Goal: Transaction & Acquisition: Purchase product/service

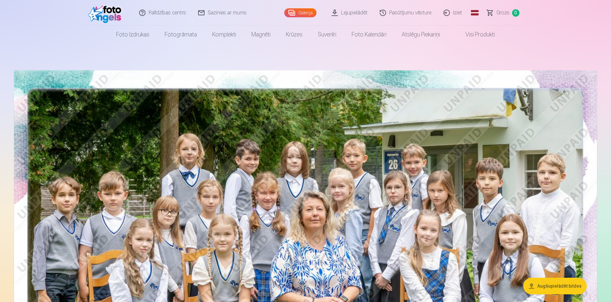
click at [206, 148] on img at bounding box center [305, 264] width 583 height 389
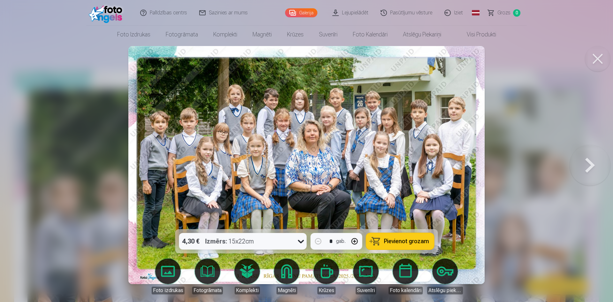
click at [301, 241] on icon at bounding box center [301, 241] width 10 height 10
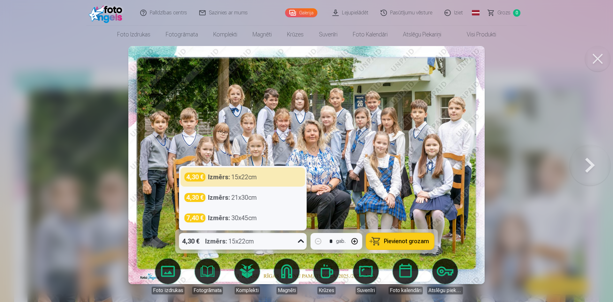
click at [394, 240] on span "Pievienot grozam" at bounding box center [406, 241] width 45 height 6
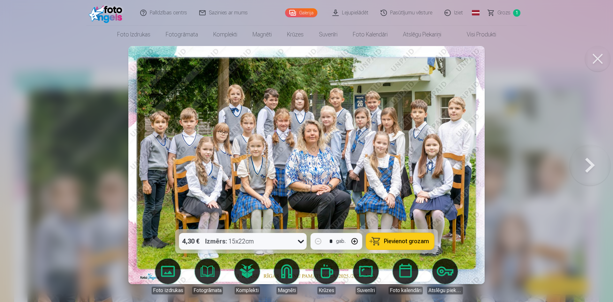
click at [590, 164] on button at bounding box center [589, 164] width 41 height 115
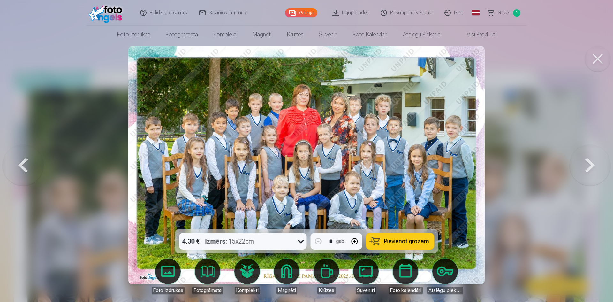
click at [398, 241] on span "Pievienot grozam" at bounding box center [406, 241] width 45 height 6
click at [588, 164] on button at bounding box center [589, 164] width 41 height 115
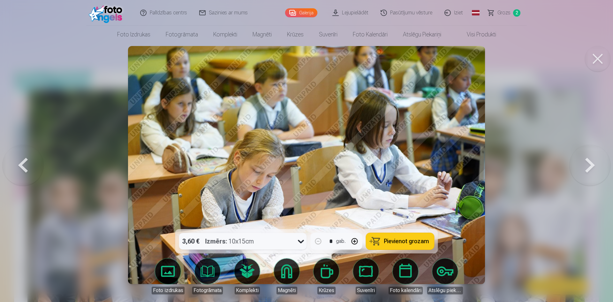
click at [588, 164] on button at bounding box center [589, 164] width 41 height 115
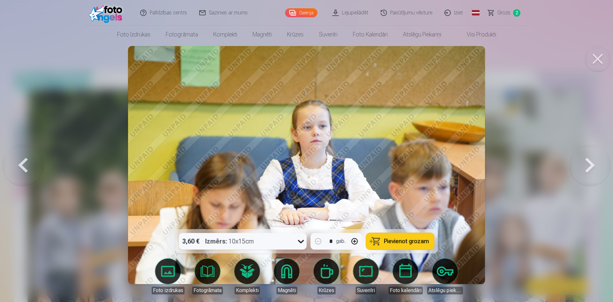
click at [588, 164] on button at bounding box center [589, 164] width 41 height 115
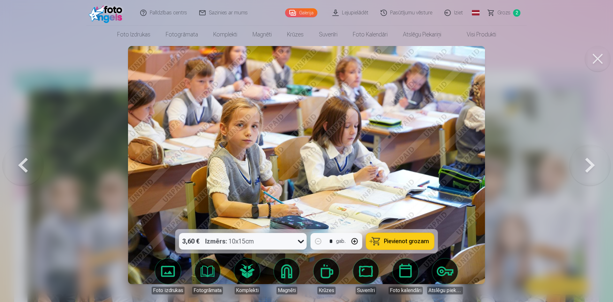
click at [588, 164] on button at bounding box center [589, 164] width 41 height 115
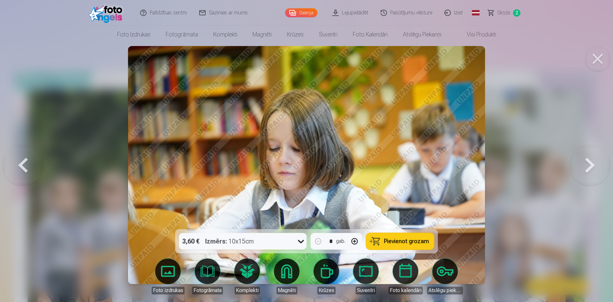
click at [593, 163] on button at bounding box center [589, 164] width 41 height 115
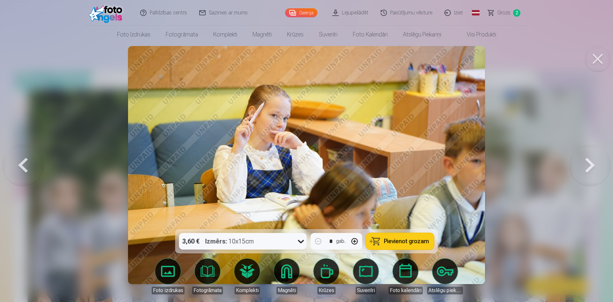
click at [593, 163] on button at bounding box center [589, 164] width 41 height 115
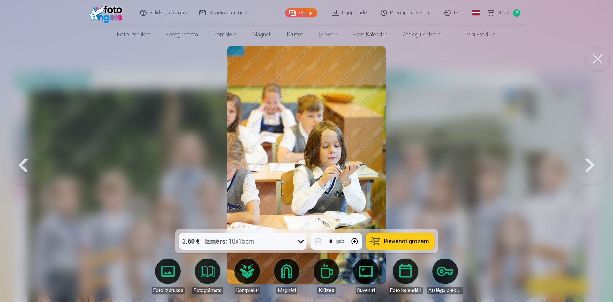
click at [593, 163] on button at bounding box center [589, 164] width 41 height 115
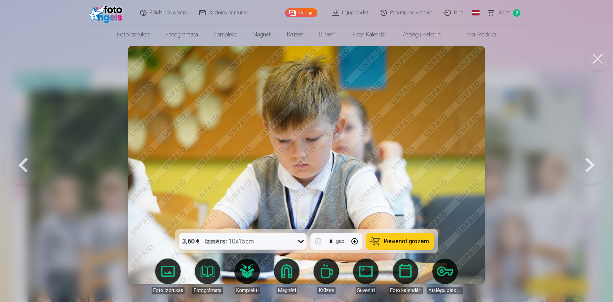
click at [593, 163] on button at bounding box center [589, 164] width 41 height 115
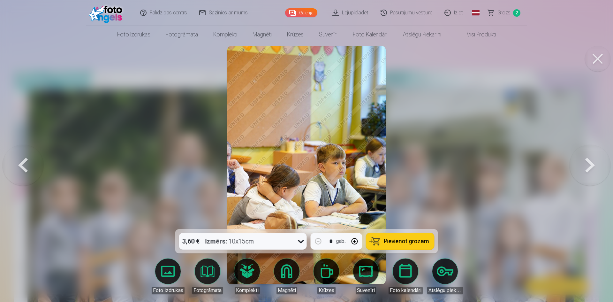
click at [593, 163] on button at bounding box center [589, 164] width 41 height 115
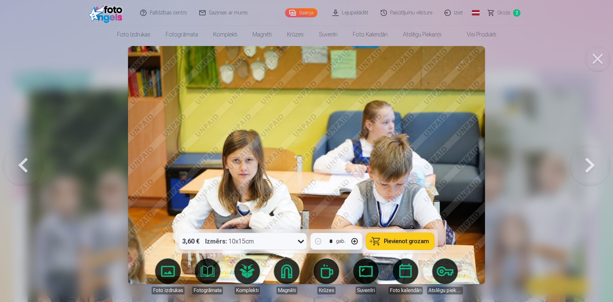
click at [593, 163] on button at bounding box center [589, 164] width 41 height 115
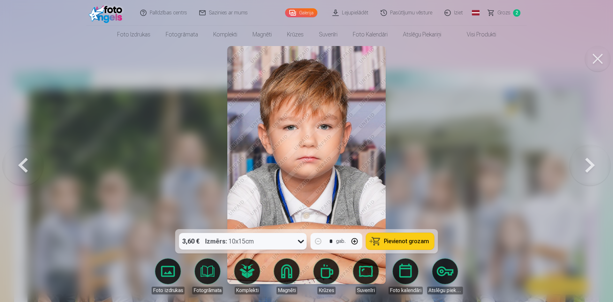
click at [593, 163] on button at bounding box center [589, 164] width 41 height 115
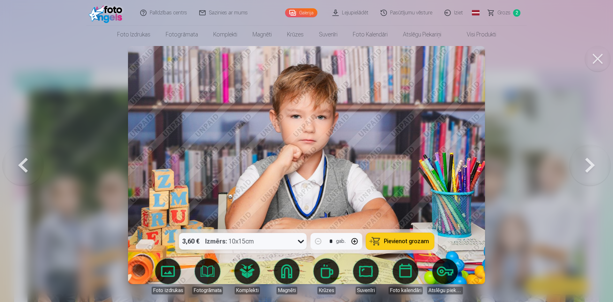
click at [593, 163] on button at bounding box center [589, 164] width 41 height 115
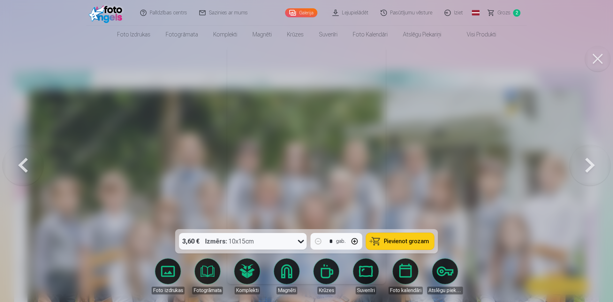
click at [593, 163] on button at bounding box center [589, 164] width 41 height 115
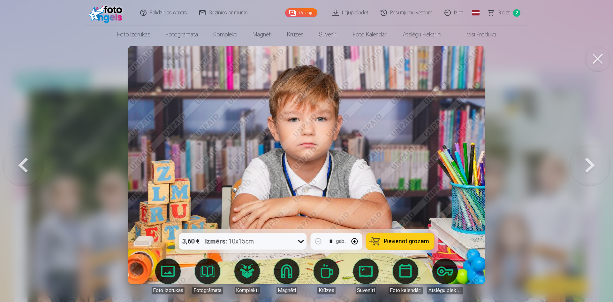
click at [593, 163] on button at bounding box center [589, 164] width 41 height 115
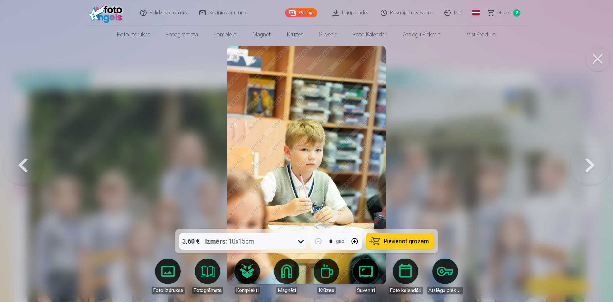
click at [593, 163] on button at bounding box center [589, 164] width 41 height 115
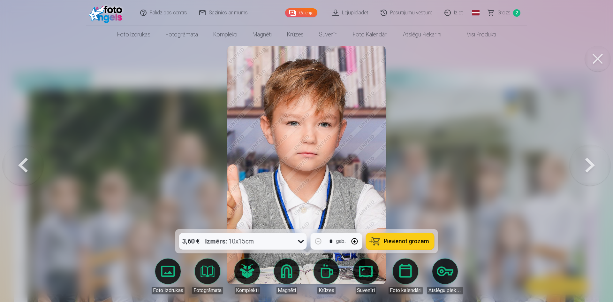
click at [593, 163] on button at bounding box center [589, 164] width 41 height 115
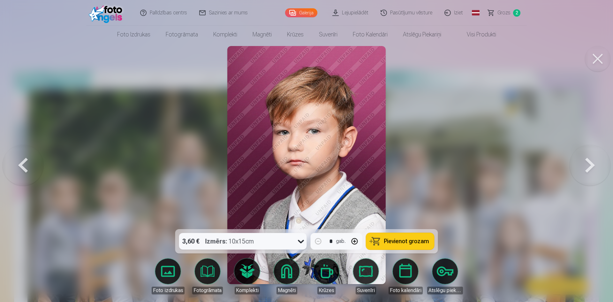
click at [593, 163] on button at bounding box center [589, 164] width 41 height 115
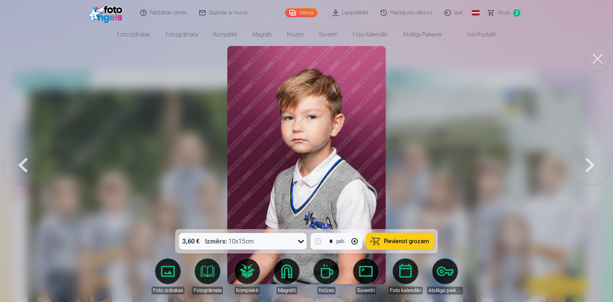
click at [593, 163] on button at bounding box center [589, 164] width 41 height 115
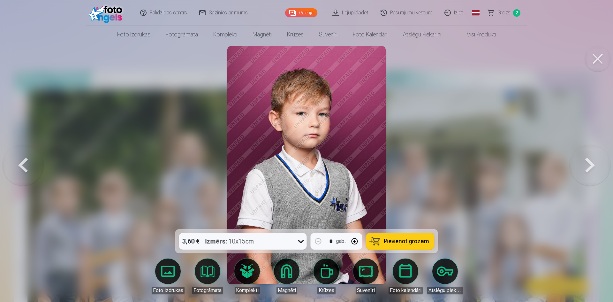
click at [593, 163] on button at bounding box center [589, 164] width 41 height 115
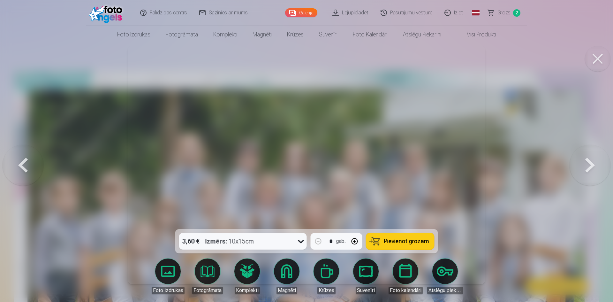
click at [593, 163] on button at bounding box center [589, 164] width 41 height 115
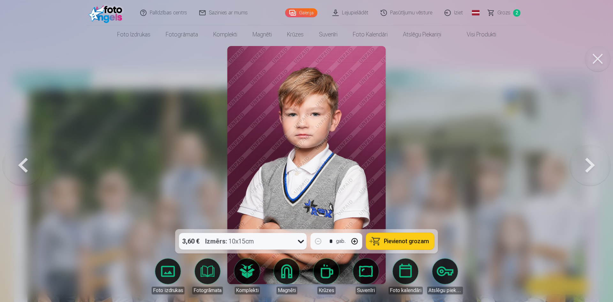
click at [593, 163] on button at bounding box center [589, 164] width 41 height 115
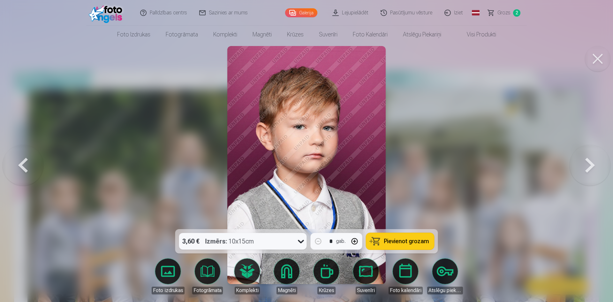
click at [593, 163] on button at bounding box center [589, 164] width 41 height 115
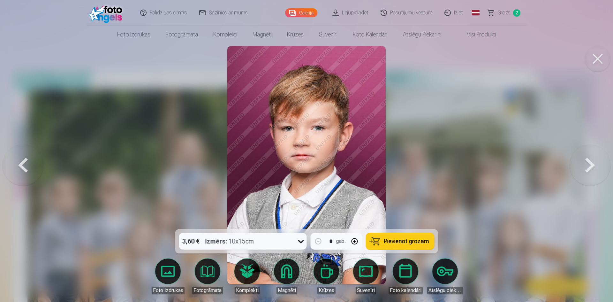
click at [593, 163] on button at bounding box center [589, 164] width 41 height 115
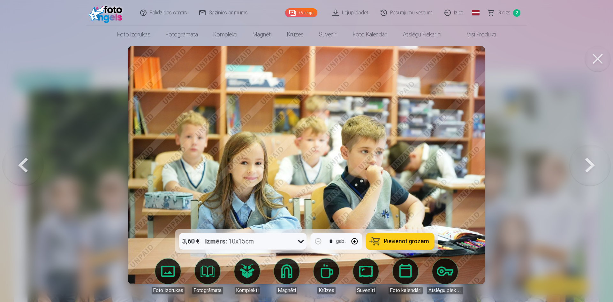
click at [593, 163] on button at bounding box center [589, 164] width 41 height 115
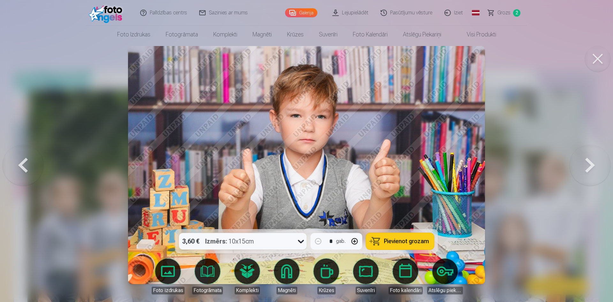
click at [593, 163] on button at bounding box center [589, 164] width 41 height 115
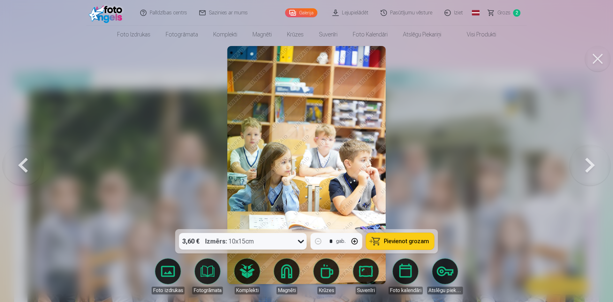
click at [593, 163] on button at bounding box center [589, 164] width 41 height 115
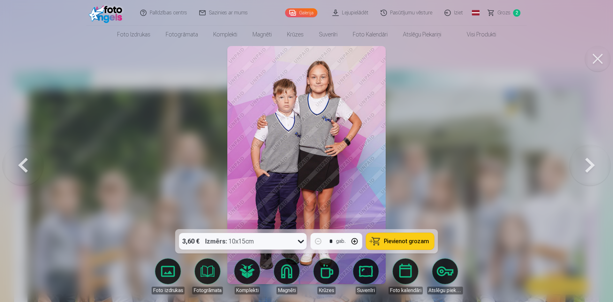
click at [299, 239] on icon at bounding box center [301, 241] width 10 height 10
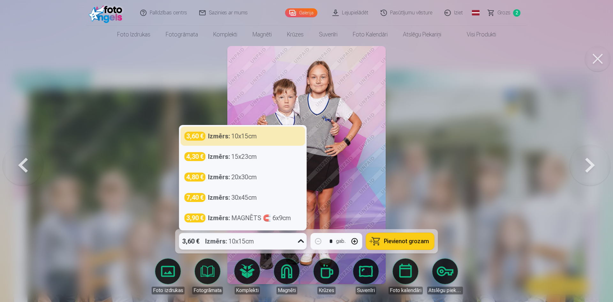
click at [587, 165] on button at bounding box center [589, 164] width 41 height 115
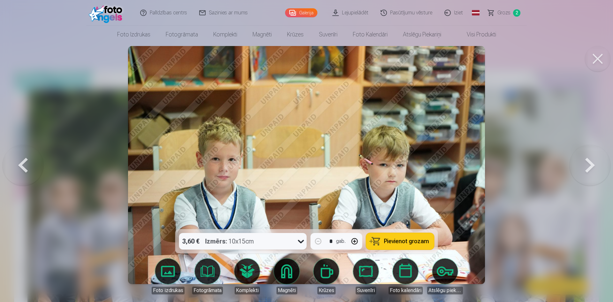
click at [587, 165] on button at bounding box center [589, 164] width 41 height 115
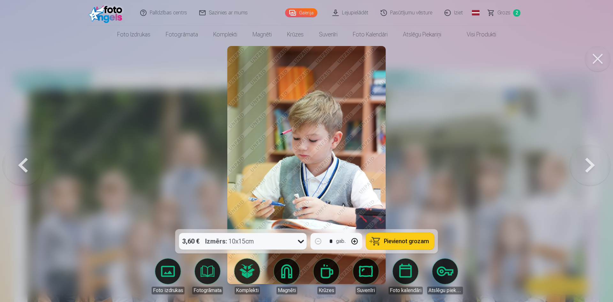
click at [24, 166] on button at bounding box center [23, 164] width 41 height 115
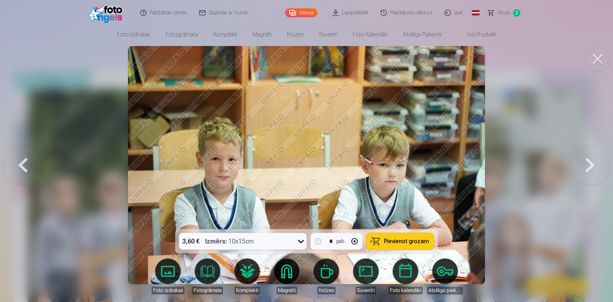
click at [588, 164] on button at bounding box center [589, 164] width 41 height 115
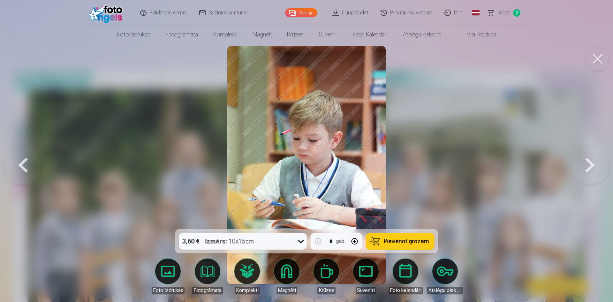
click at [588, 164] on button at bounding box center [589, 164] width 41 height 115
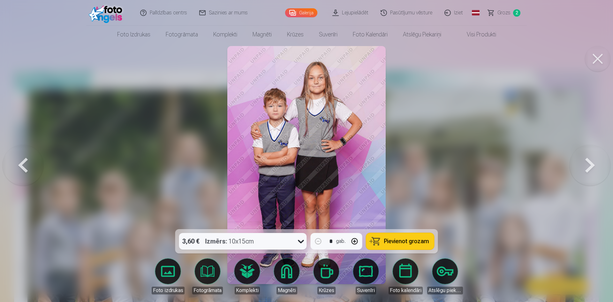
click at [588, 164] on button at bounding box center [589, 164] width 41 height 115
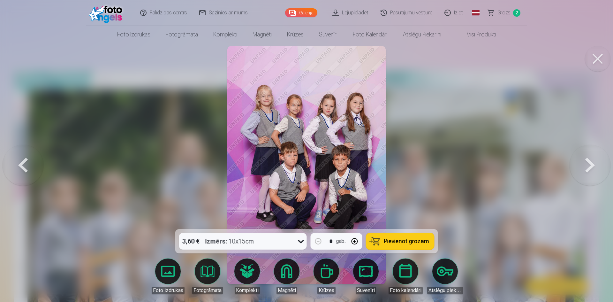
click at [588, 164] on button at bounding box center [589, 164] width 41 height 115
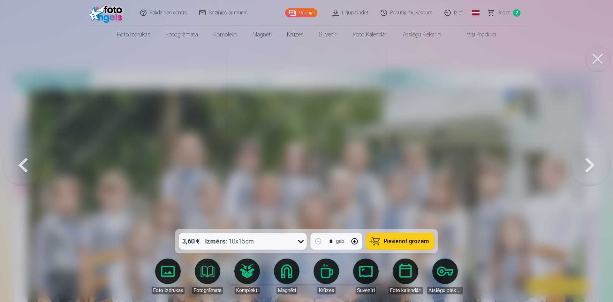
click at [588, 164] on button at bounding box center [589, 164] width 41 height 115
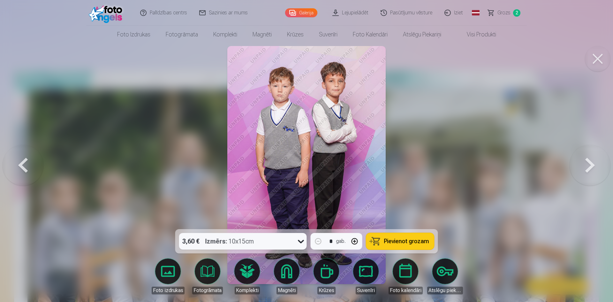
click at [588, 164] on button at bounding box center [589, 164] width 41 height 115
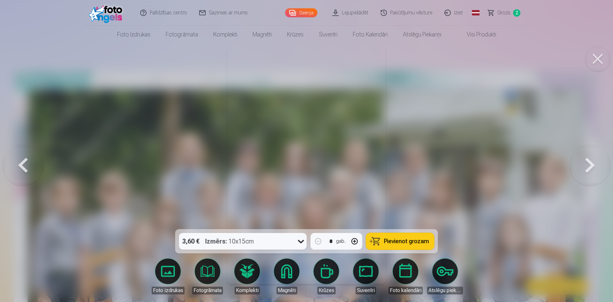
click at [588, 164] on button at bounding box center [589, 164] width 41 height 115
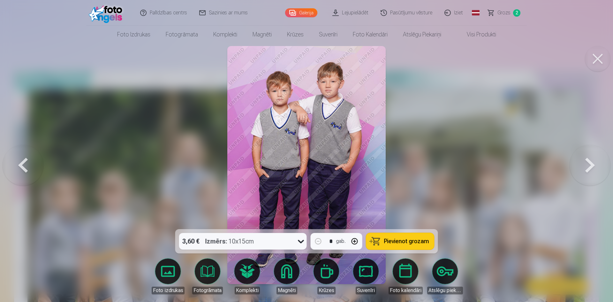
click at [588, 164] on button at bounding box center [589, 164] width 41 height 115
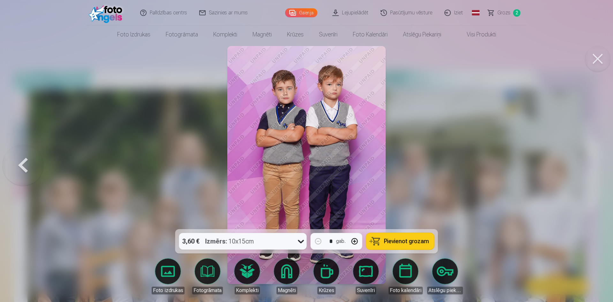
click at [588, 164] on div at bounding box center [306, 151] width 613 height 302
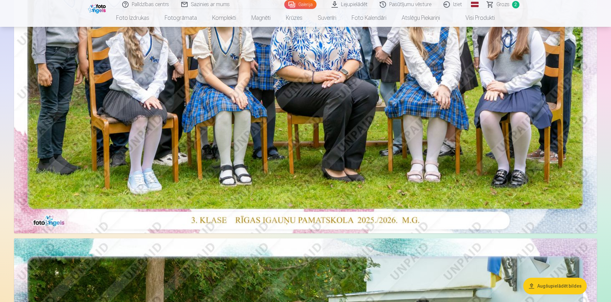
scroll to position [223, 0]
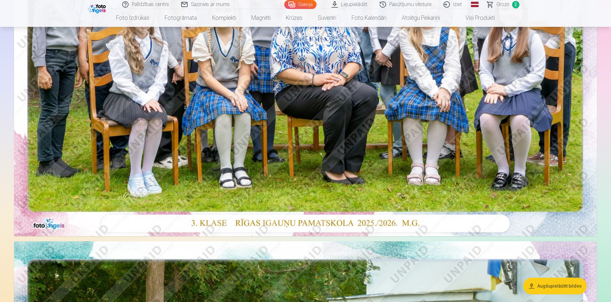
click at [452, 132] on img at bounding box center [305, 41] width 583 height 389
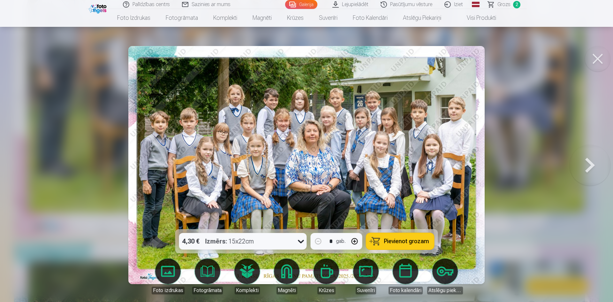
click at [587, 164] on button at bounding box center [589, 164] width 41 height 115
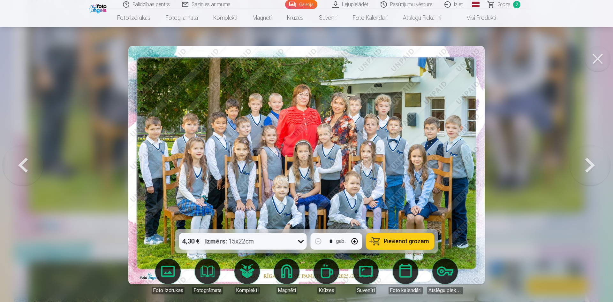
click at [587, 164] on button at bounding box center [589, 164] width 41 height 115
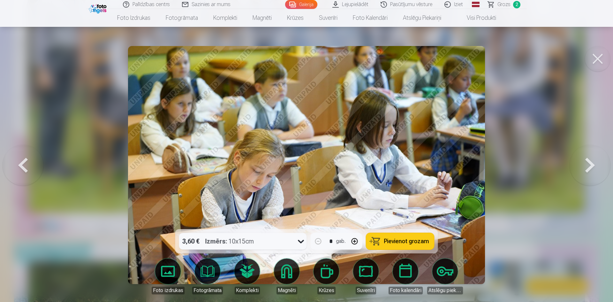
click at [587, 164] on button at bounding box center [589, 164] width 41 height 115
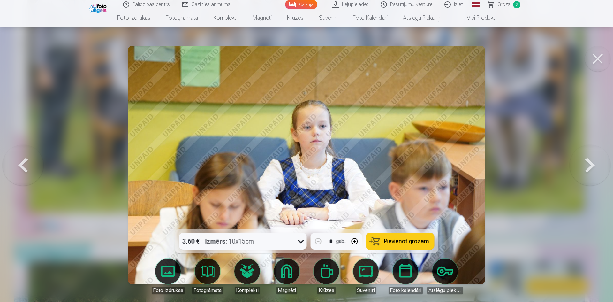
click at [587, 164] on button at bounding box center [589, 164] width 41 height 115
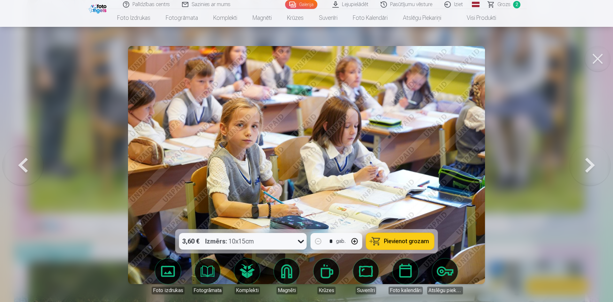
click at [587, 164] on button at bounding box center [589, 164] width 41 height 115
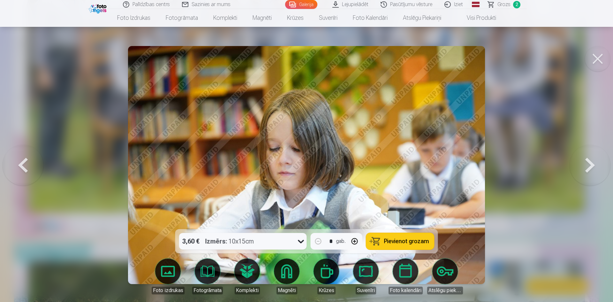
click at [587, 164] on button at bounding box center [589, 164] width 41 height 115
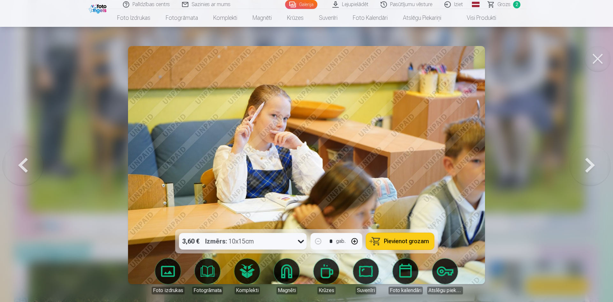
click at [587, 164] on button at bounding box center [589, 164] width 41 height 115
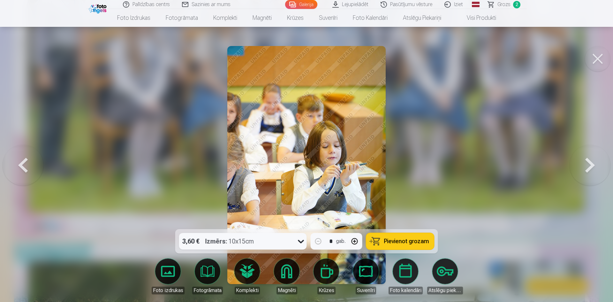
click at [587, 164] on button at bounding box center [589, 164] width 41 height 115
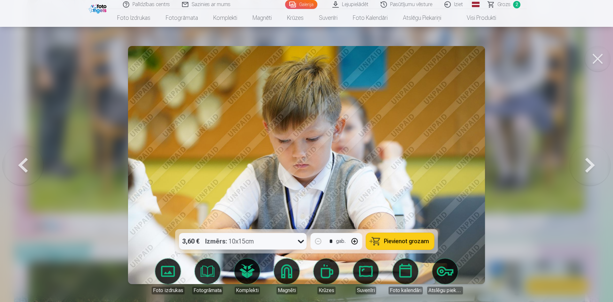
click at [587, 164] on button at bounding box center [589, 164] width 41 height 115
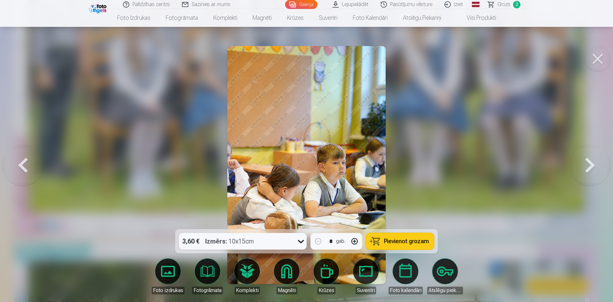
click at [587, 164] on button at bounding box center [589, 164] width 41 height 115
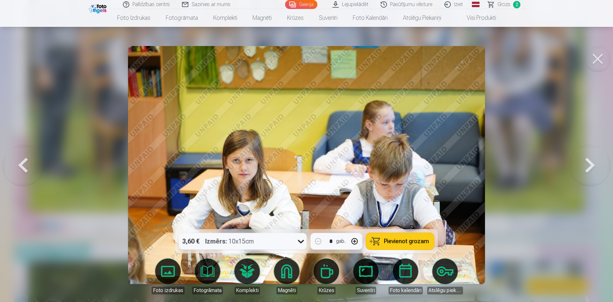
click at [587, 164] on button at bounding box center [589, 164] width 41 height 115
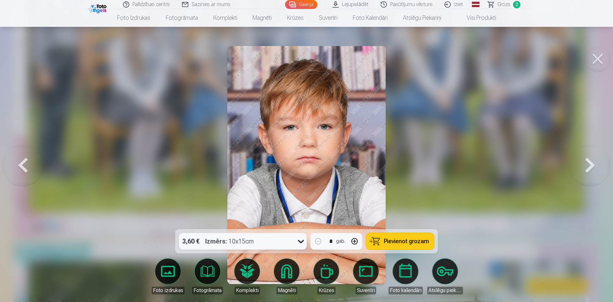
click at [590, 165] on button at bounding box center [589, 164] width 41 height 115
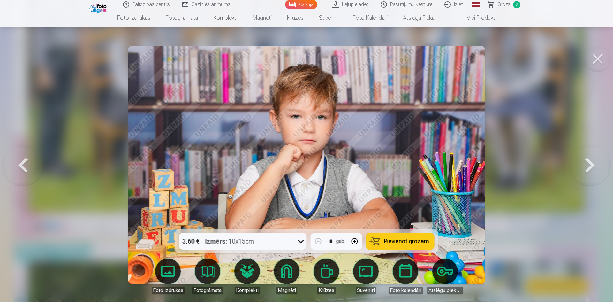
click at [590, 165] on button at bounding box center [589, 164] width 41 height 115
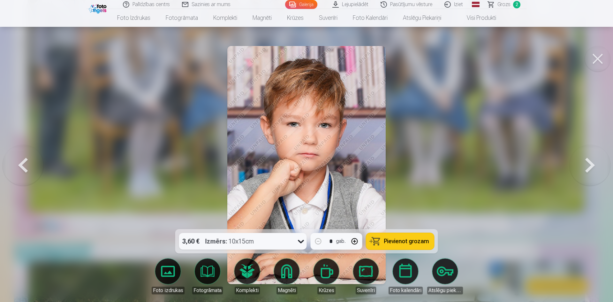
click at [590, 165] on button at bounding box center [589, 164] width 41 height 115
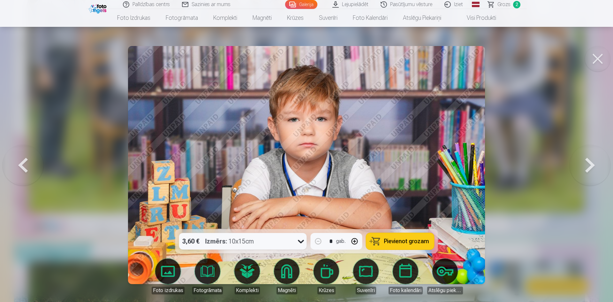
click at [591, 164] on button at bounding box center [589, 164] width 41 height 115
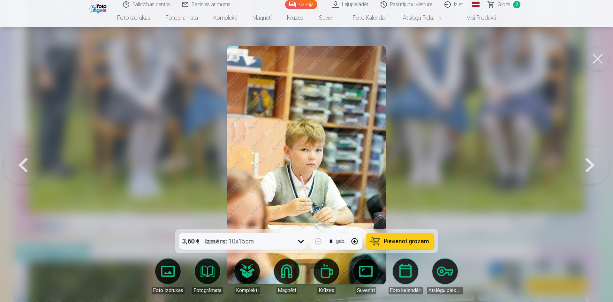
click at [591, 164] on button at bounding box center [589, 164] width 41 height 115
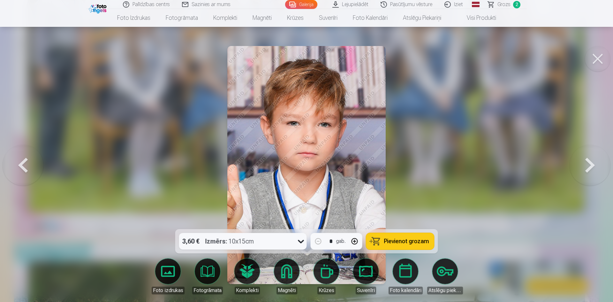
click at [591, 164] on button at bounding box center [589, 164] width 41 height 115
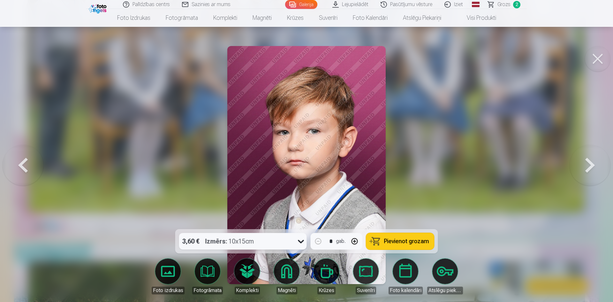
click at [591, 164] on button at bounding box center [589, 164] width 41 height 115
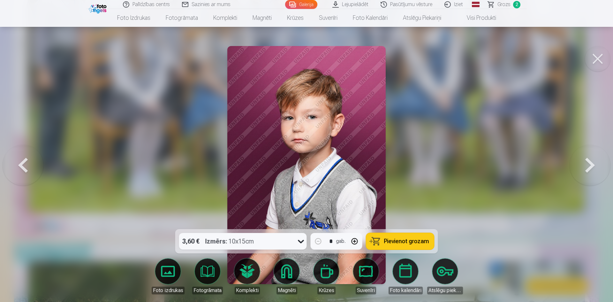
click at [591, 164] on button at bounding box center [589, 164] width 41 height 115
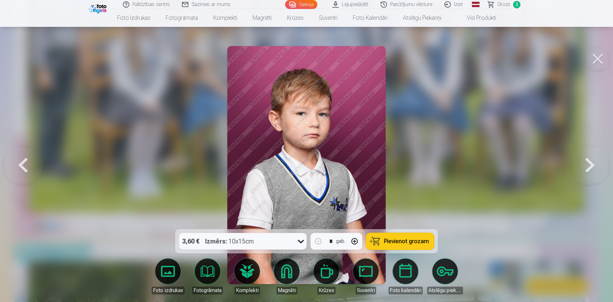
click at [591, 164] on button at bounding box center [589, 164] width 41 height 115
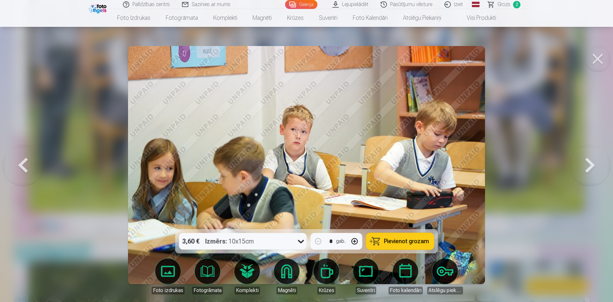
click at [25, 162] on button at bounding box center [23, 164] width 41 height 115
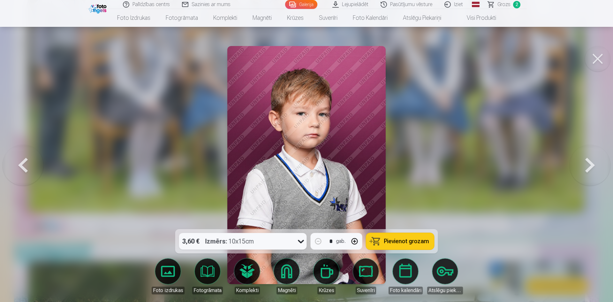
click at [25, 162] on button at bounding box center [23, 164] width 41 height 115
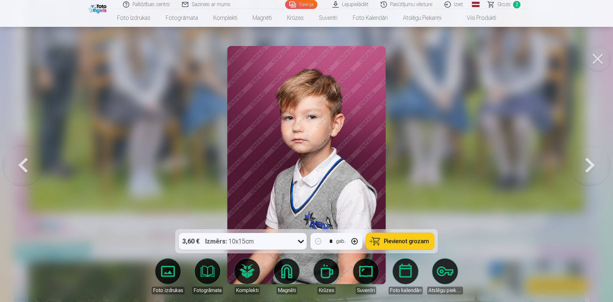
click at [25, 162] on button at bounding box center [23, 164] width 41 height 115
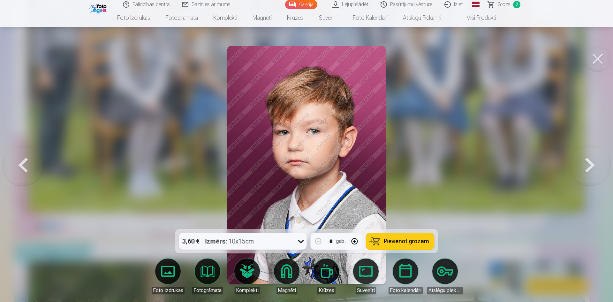
click at [587, 164] on button at bounding box center [589, 164] width 41 height 115
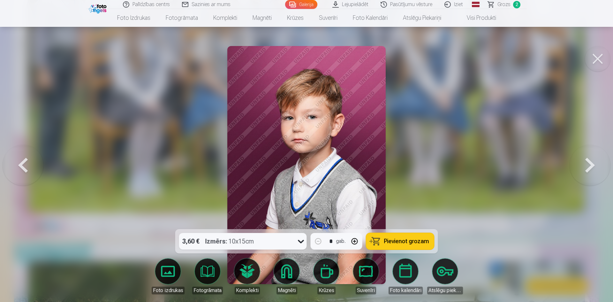
click at [587, 164] on button at bounding box center [589, 164] width 41 height 115
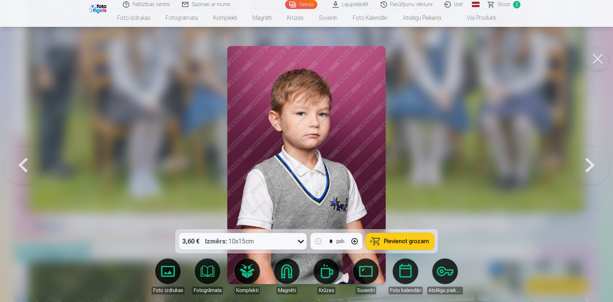
click at [587, 164] on button at bounding box center [589, 164] width 41 height 115
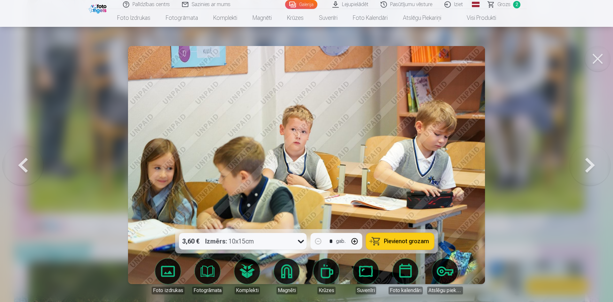
click at [587, 164] on button at bounding box center [589, 164] width 41 height 115
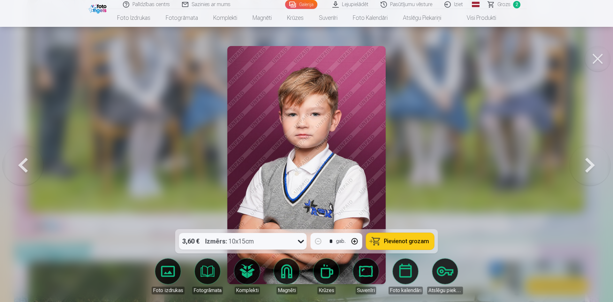
click at [587, 164] on button at bounding box center [589, 164] width 41 height 115
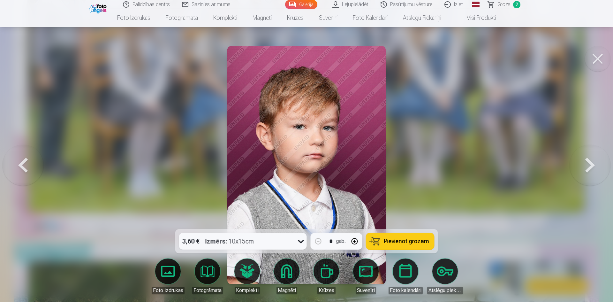
click at [587, 164] on button at bounding box center [589, 164] width 41 height 115
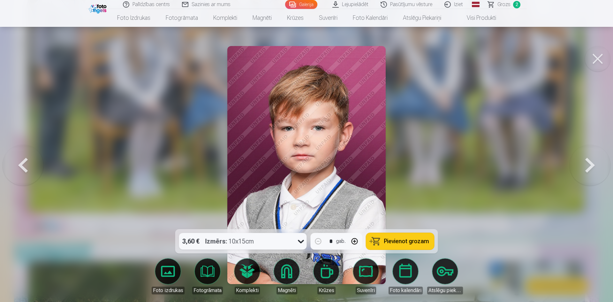
click at [302, 240] on icon at bounding box center [301, 241] width 10 height 10
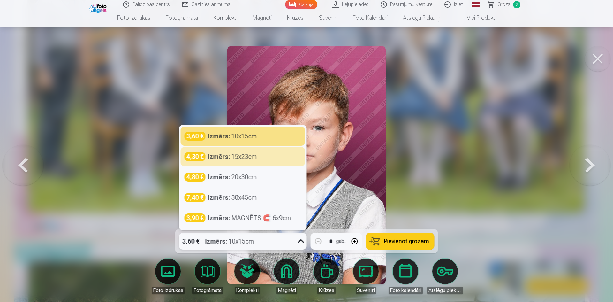
click at [26, 167] on button at bounding box center [23, 164] width 41 height 115
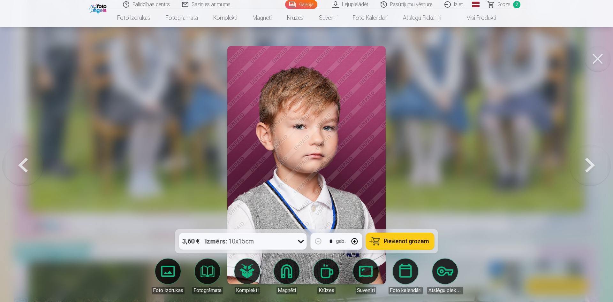
click at [26, 167] on button at bounding box center [23, 164] width 41 height 115
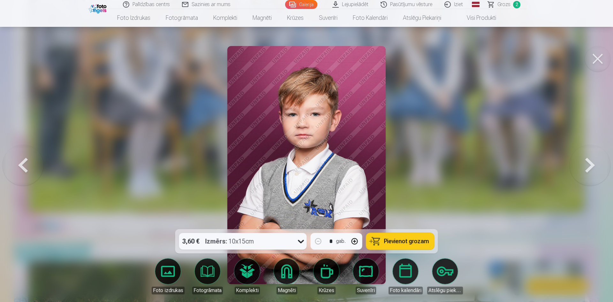
click at [26, 167] on button at bounding box center [23, 164] width 41 height 115
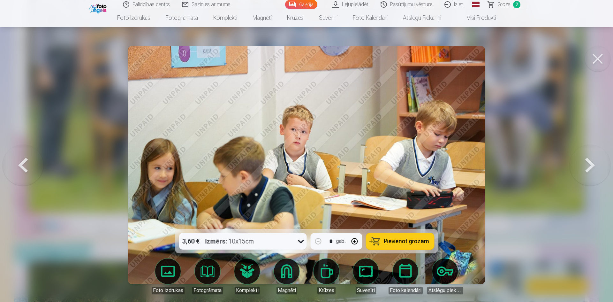
click at [26, 167] on button at bounding box center [23, 164] width 41 height 115
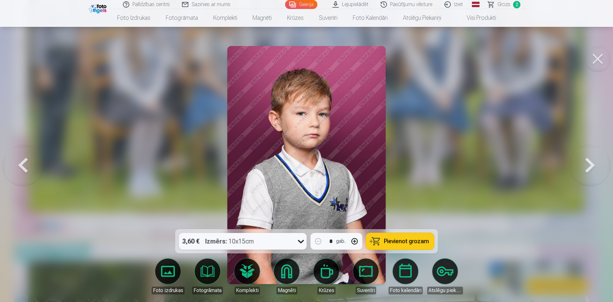
click at [26, 167] on button at bounding box center [23, 164] width 41 height 115
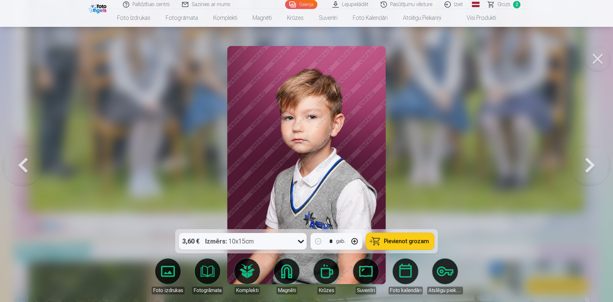
click at [26, 167] on button at bounding box center [23, 164] width 41 height 115
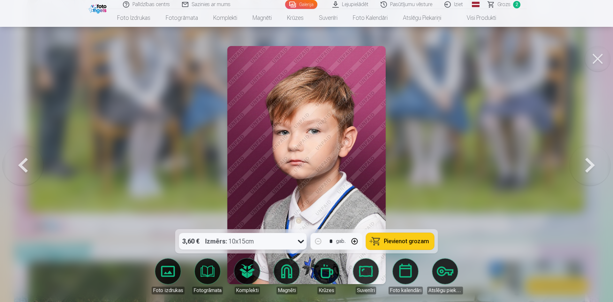
click at [26, 167] on button at bounding box center [23, 164] width 41 height 115
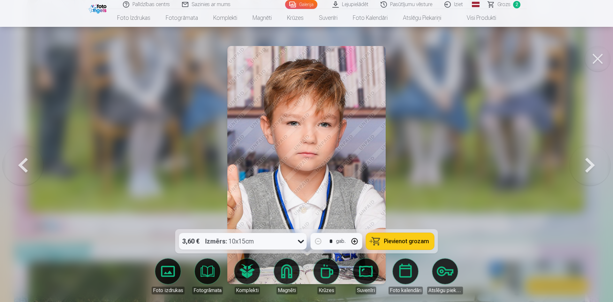
click at [26, 167] on button at bounding box center [23, 164] width 41 height 115
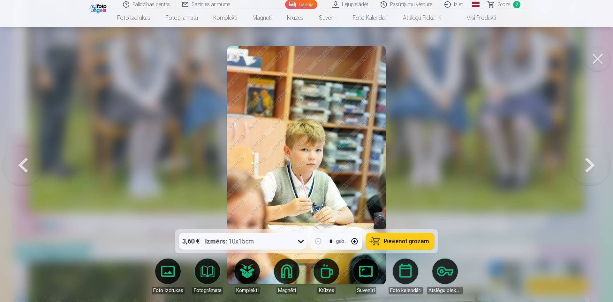
click at [26, 167] on button at bounding box center [23, 164] width 41 height 115
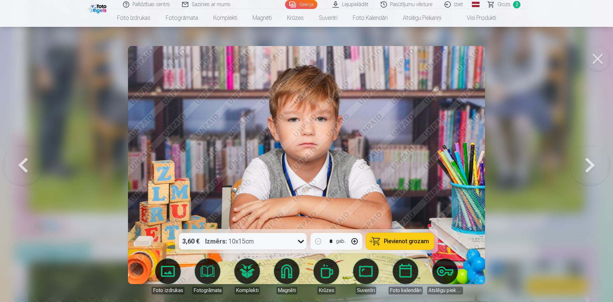
click at [26, 167] on button at bounding box center [23, 164] width 41 height 115
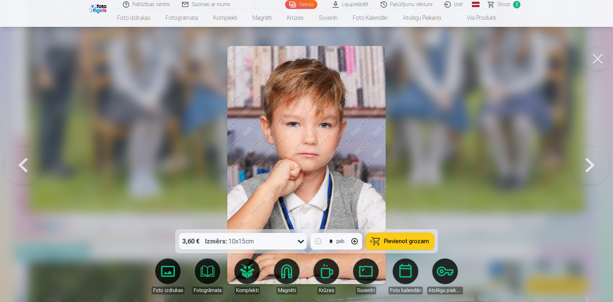
click at [26, 167] on button at bounding box center [23, 164] width 41 height 115
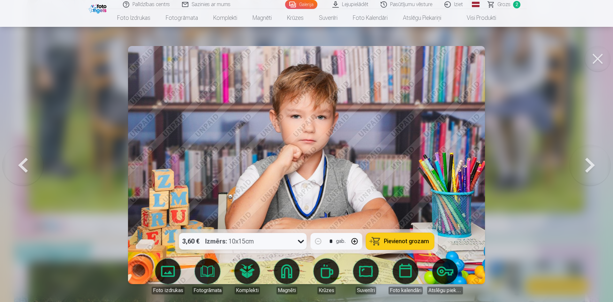
click at [26, 167] on button at bounding box center [23, 164] width 41 height 115
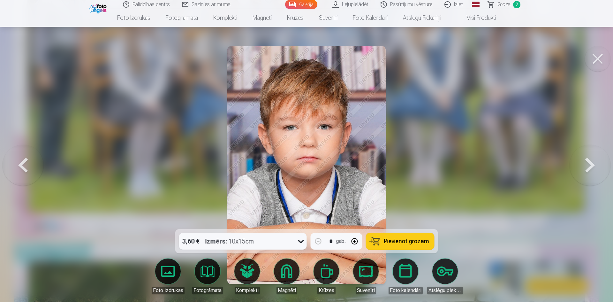
click at [587, 165] on button at bounding box center [589, 164] width 41 height 115
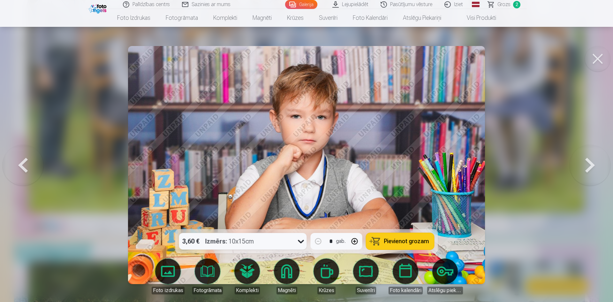
click at [587, 165] on button at bounding box center [589, 164] width 41 height 115
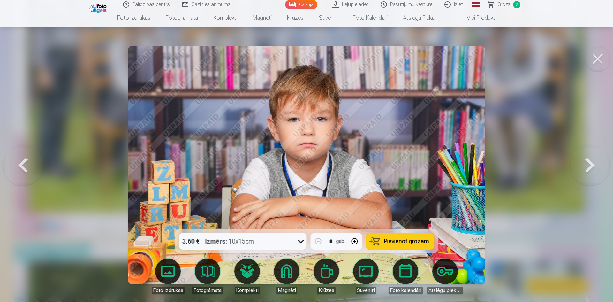
click at [587, 165] on button at bounding box center [589, 164] width 41 height 115
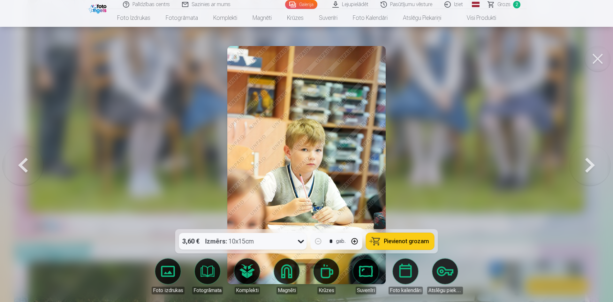
click at [587, 165] on button at bounding box center [589, 164] width 41 height 115
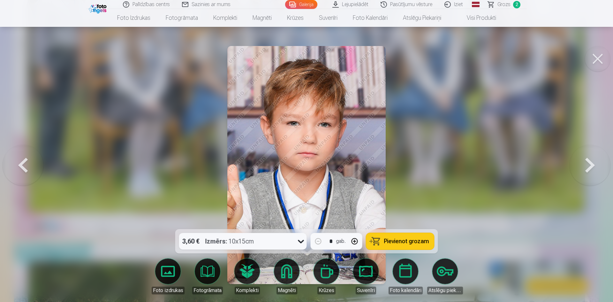
click at [587, 165] on button at bounding box center [589, 164] width 41 height 115
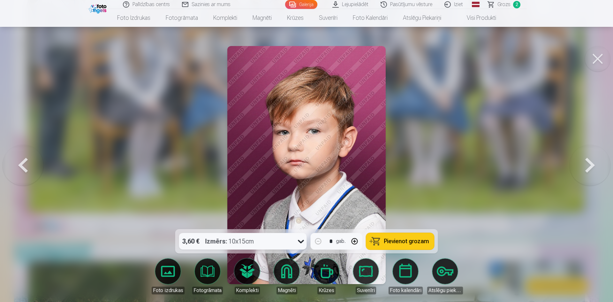
click at [587, 165] on button at bounding box center [589, 164] width 41 height 115
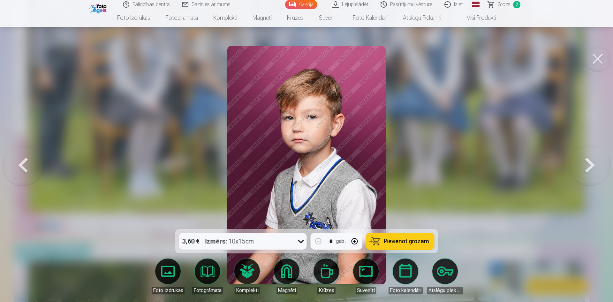
click at [587, 165] on button at bounding box center [589, 164] width 41 height 115
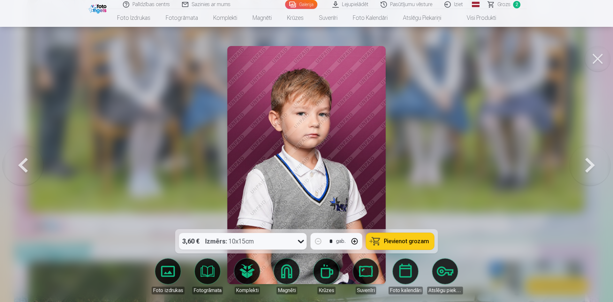
click at [587, 165] on button at bounding box center [589, 164] width 41 height 115
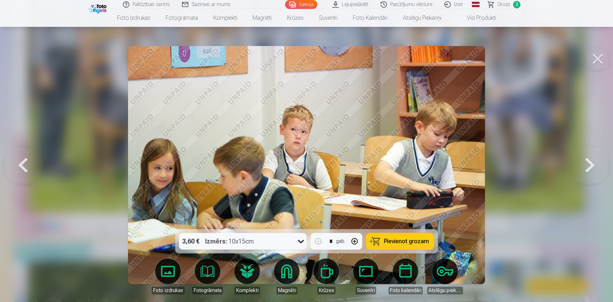
click at [587, 165] on button at bounding box center [589, 164] width 41 height 115
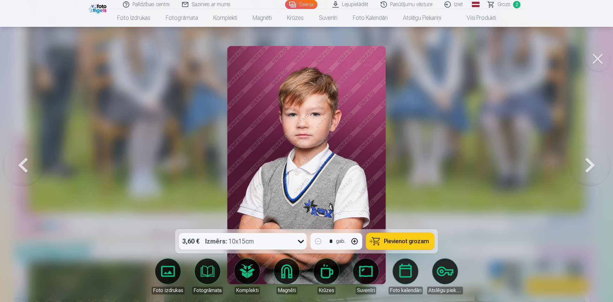
click at [587, 165] on button at bounding box center [589, 164] width 41 height 115
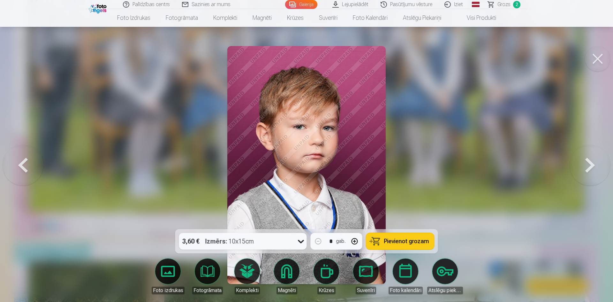
click at [587, 165] on button at bounding box center [589, 164] width 41 height 115
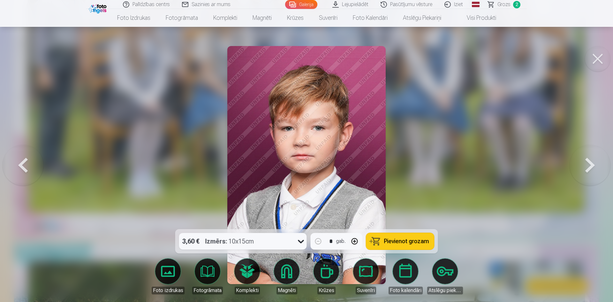
click at [587, 165] on button at bounding box center [589, 164] width 41 height 115
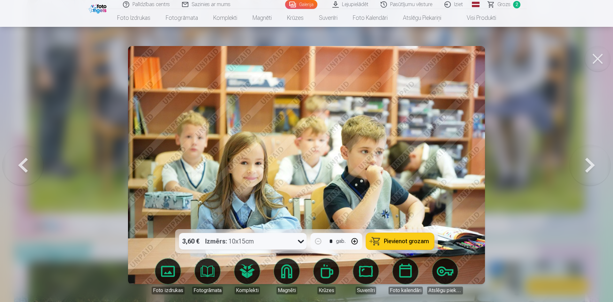
click at [22, 166] on button at bounding box center [23, 164] width 41 height 115
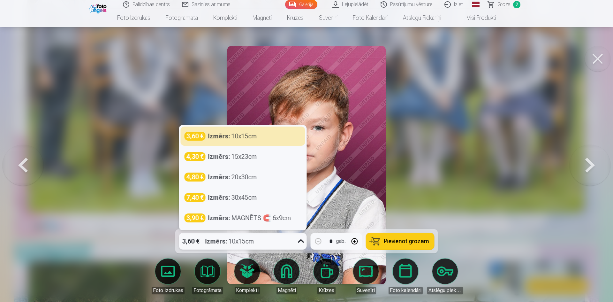
click at [299, 243] on icon at bounding box center [301, 241] width 10 height 10
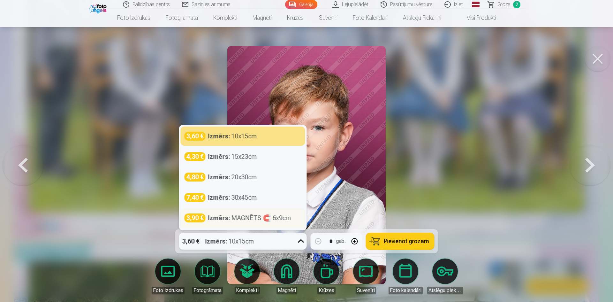
click at [235, 220] on div "Izmērs : MAGNĒTS 🧲 6x9cm" at bounding box center [249, 217] width 83 height 9
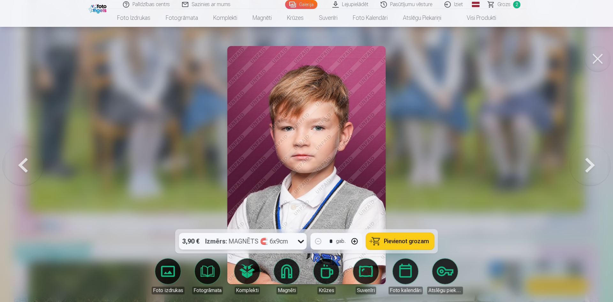
click at [398, 239] on span "Pievienot grozam" at bounding box center [406, 241] width 45 height 6
click at [588, 163] on button at bounding box center [589, 164] width 41 height 115
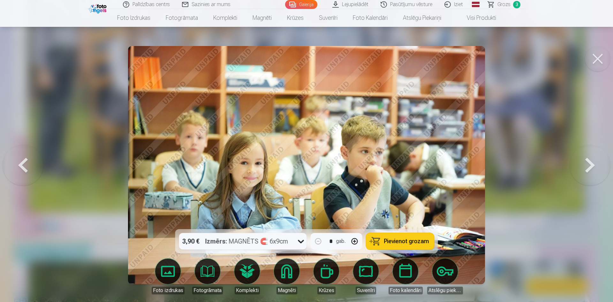
click at [588, 163] on button at bounding box center [589, 164] width 41 height 115
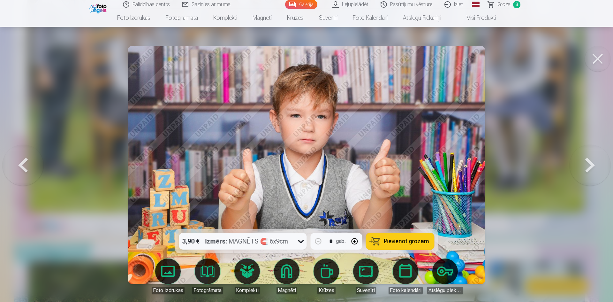
click at [588, 163] on button at bounding box center [589, 164] width 41 height 115
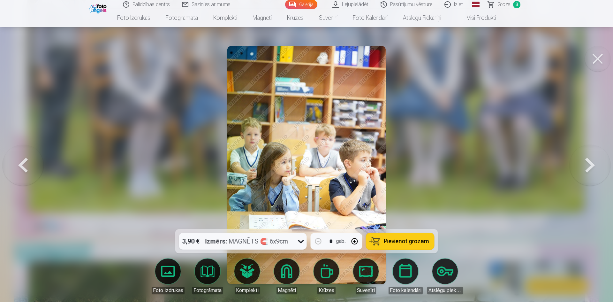
click at [588, 163] on button at bounding box center [589, 164] width 41 height 115
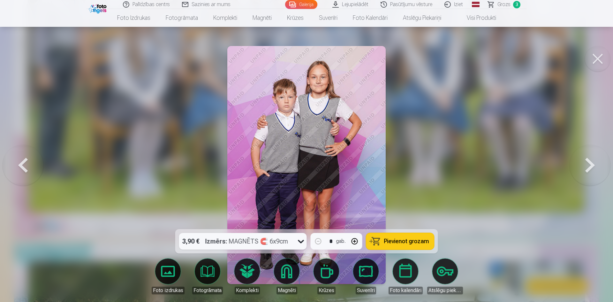
click at [588, 163] on button at bounding box center [589, 164] width 41 height 115
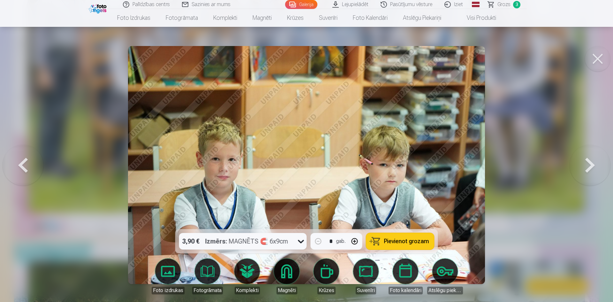
click at [588, 163] on button at bounding box center [589, 164] width 41 height 115
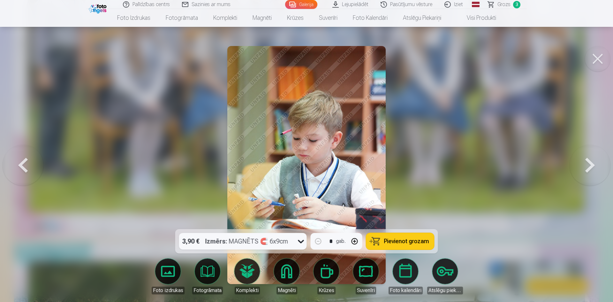
click at [588, 163] on button at bounding box center [589, 164] width 41 height 115
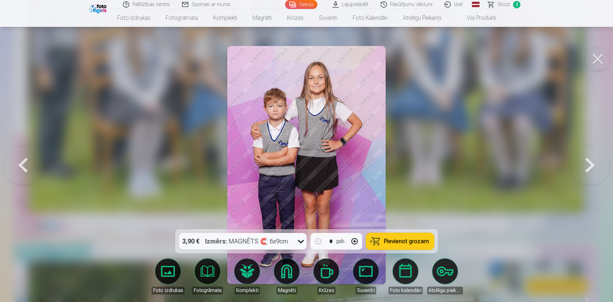
click at [588, 163] on button at bounding box center [589, 164] width 41 height 115
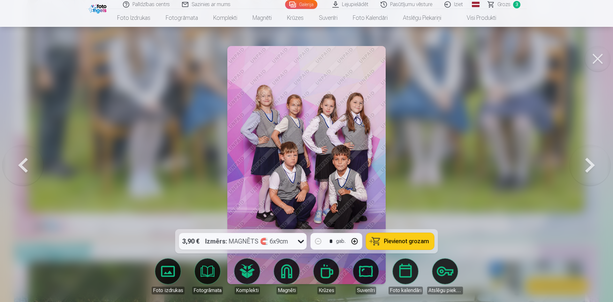
click at [588, 163] on button at bounding box center [589, 164] width 41 height 115
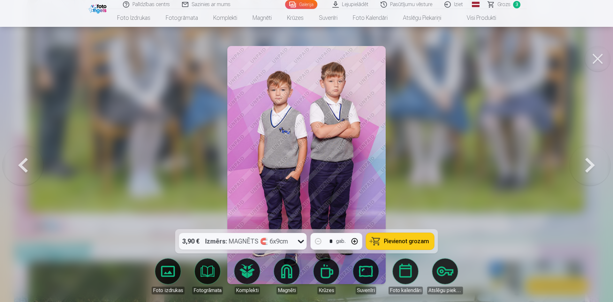
click at [588, 163] on button at bounding box center [589, 164] width 41 height 115
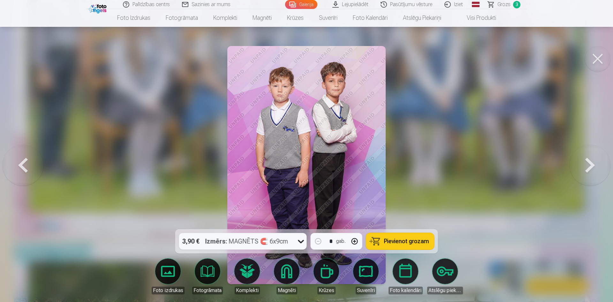
click at [588, 163] on button at bounding box center [589, 164] width 41 height 115
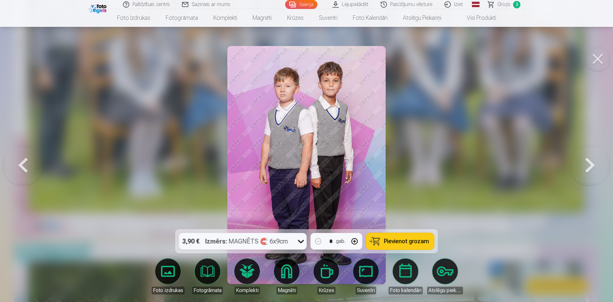
click at [588, 163] on button at bounding box center [589, 164] width 41 height 115
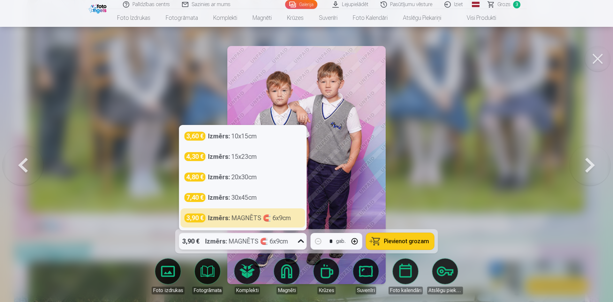
click at [300, 241] on icon at bounding box center [301, 241] width 6 height 4
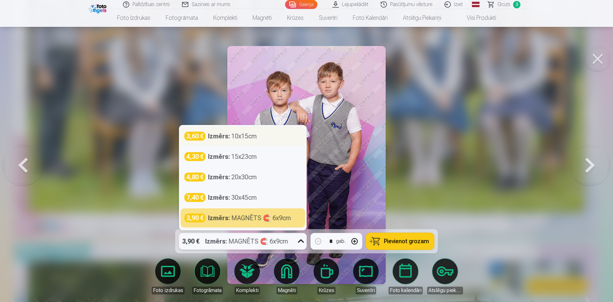
click at [224, 137] on strong "Izmērs :" at bounding box center [219, 135] width 22 height 9
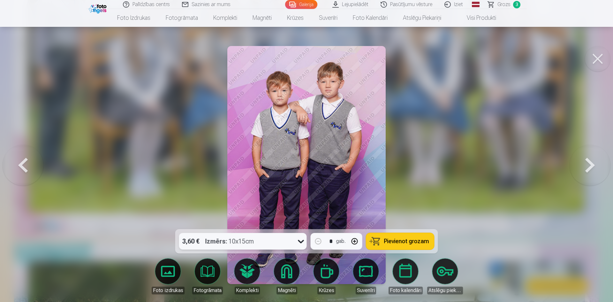
click at [415, 239] on span "Pievienot grozam" at bounding box center [406, 241] width 45 height 6
click at [385, 243] on span "Pievienot grozam" at bounding box center [406, 241] width 45 height 6
click at [588, 167] on button at bounding box center [589, 164] width 41 height 115
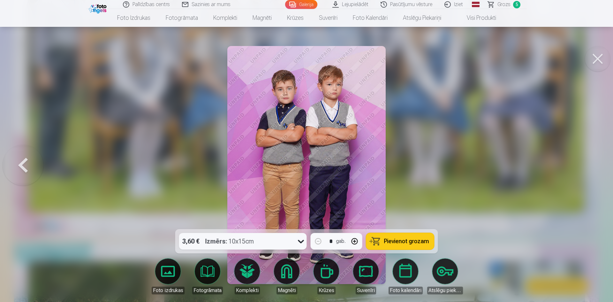
click at [588, 167] on div at bounding box center [306, 151] width 613 height 302
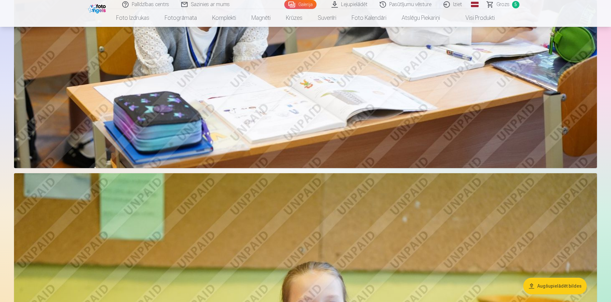
scroll to position [1117, 0]
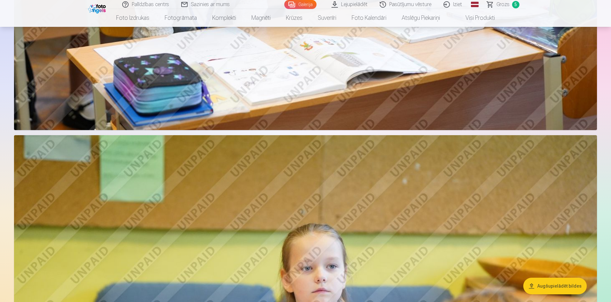
click at [503, 7] on span "Grozs" at bounding box center [503, 5] width 13 height 8
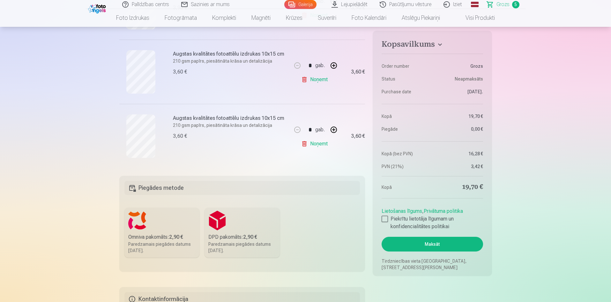
scroll to position [319, 0]
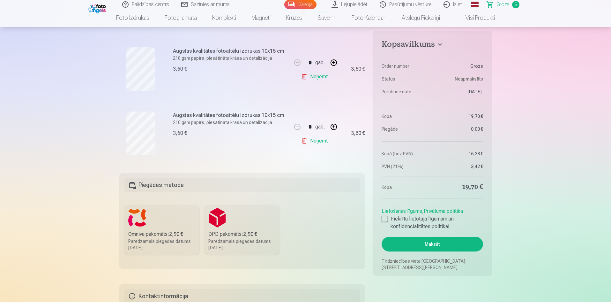
click at [322, 140] on link "Noņemt" at bounding box center [315, 140] width 29 height 13
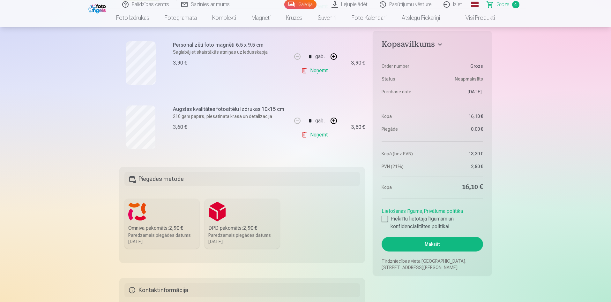
scroll to position [160, 0]
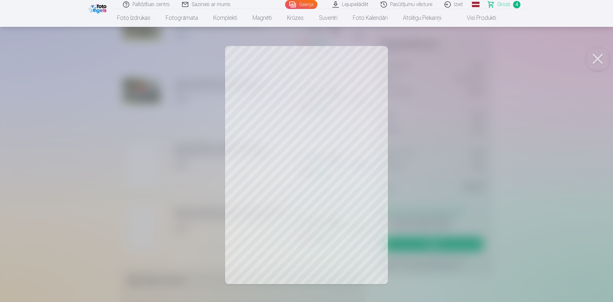
click at [597, 61] on button at bounding box center [598, 59] width 26 height 26
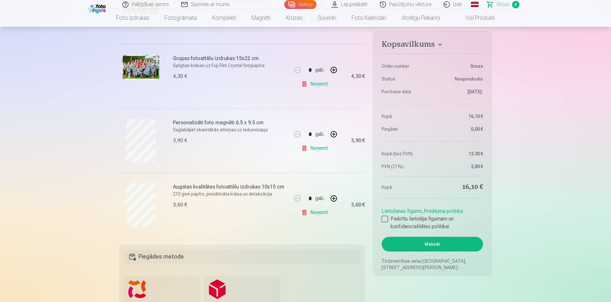
scroll to position [191, 0]
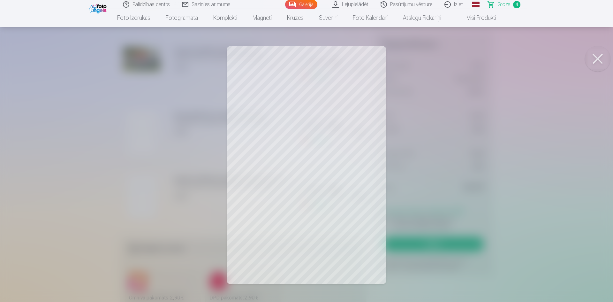
click at [598, 57] on button at bounding box center [598, 59] width 26 height 26
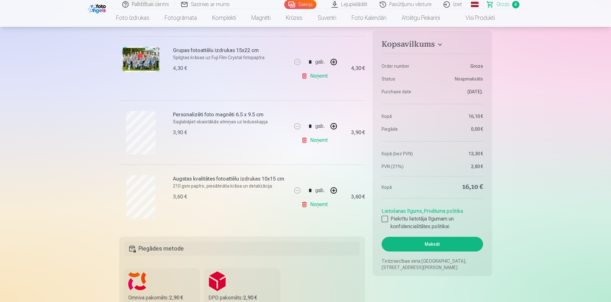
click at [333, 189] on button "button" at bounding box center [333, 190] width 15 height 15
type input "*"
click at [385, 219] on div at bounding box center [385, 218] width 6 height 6
click at [419, 247] on button "Maksāt" at bounding box center [432, 243] width 101 height 15
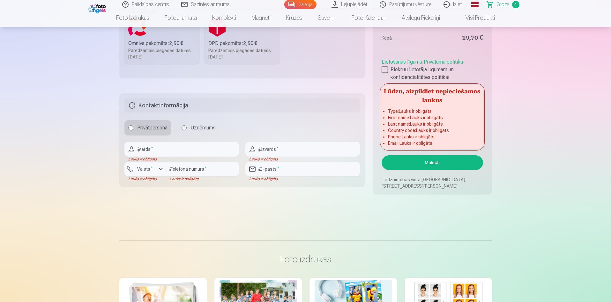
scroll to position [447, 0]
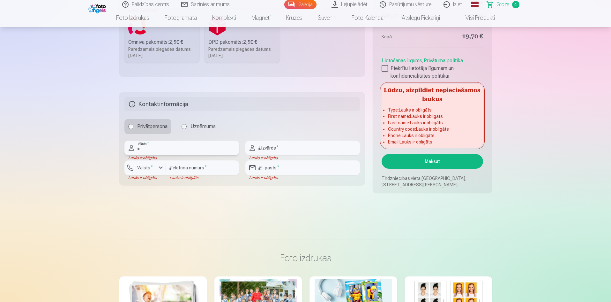
click at [190, 145] on input "text" at bounding box center [181, 147] width 115 height 15
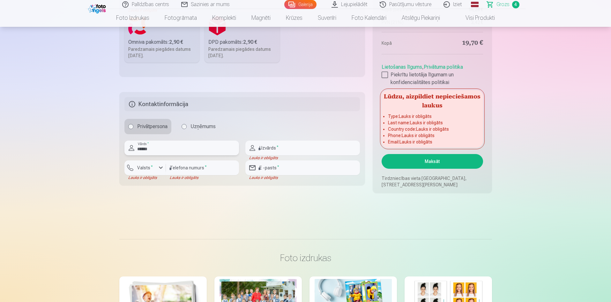
type input "******"
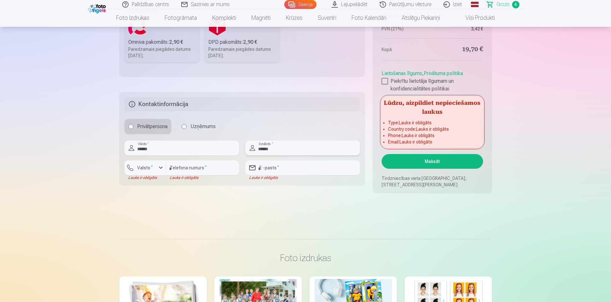
type input "******"
click at [194, 165] on input "number" at bounding box center [202, 167] width 73 height 15
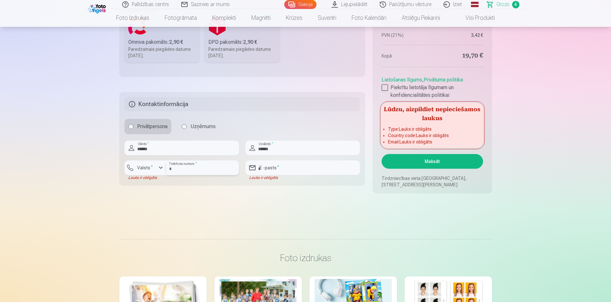
type input "********"
click at [279, 170] on input "email" at bounding box center [302, 167] width 115 height 15
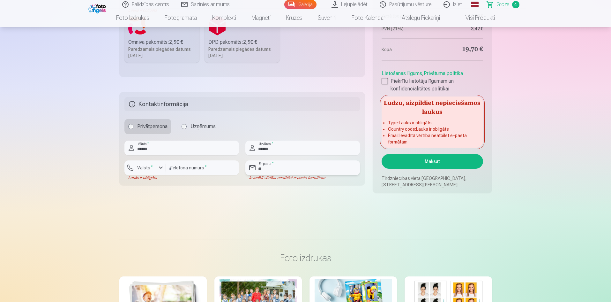
type input "*"
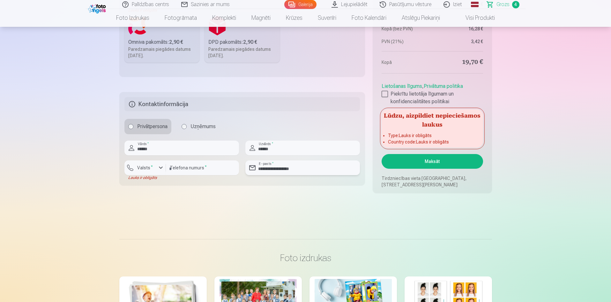
type input "**********"
click at [427, 160] on button "Maksāt" at bounding box center [432, 161] width 101 height 15
click at [160, 167] on div "button" at bounding box center [161, 168] width 8 height 8
click at [163, 183] on li "+371 Latvija" at bounding box center [152, 182] width 45 height 13
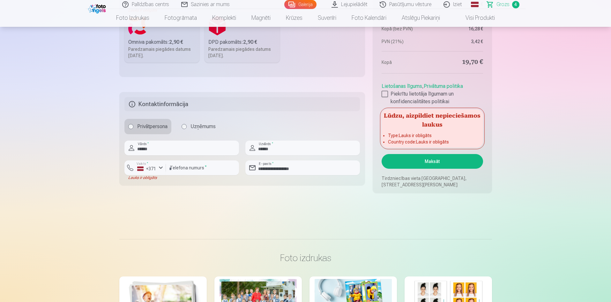
click at [440, 157] on button "Maksāt" at bounding box center [432, 161] width 101 height 15
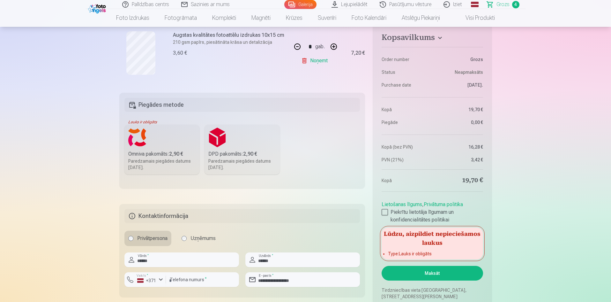
scroll to position [351, 0]
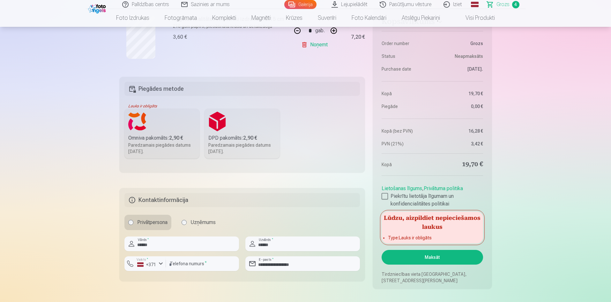
click at [186, 89] on h5 "Piegādes metode" at bounding box center [242, 89] width 236 height 14
click at [216, 140] on div "DPD pakomāts : 2,90 €" at bounding box center [242, 138] width 68 height 8
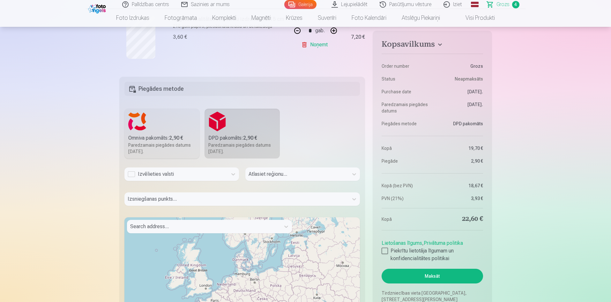
click at [144, 172] on div "Izvēlieties valsti" at bounding box center [176, 174] width 97 height 8
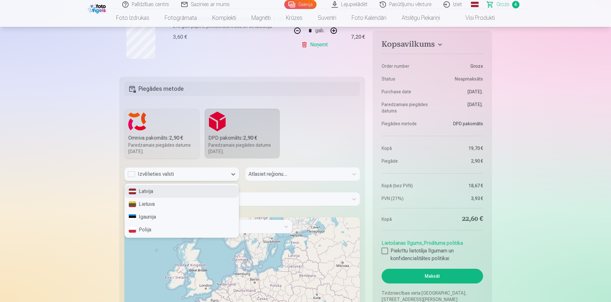
click at [149, 191] on div "Latvija" at bounding box center [182, 191] width 114 height 13
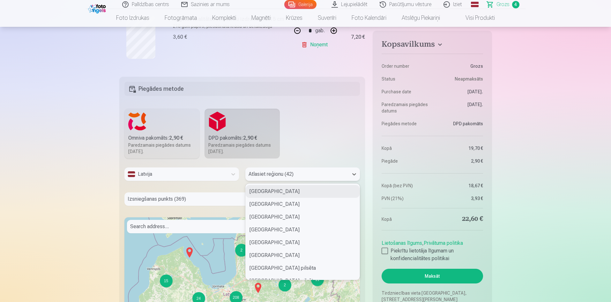
click at [296, 174] on div at bounding box center [297, 173] width 97 height 9
type input "*"
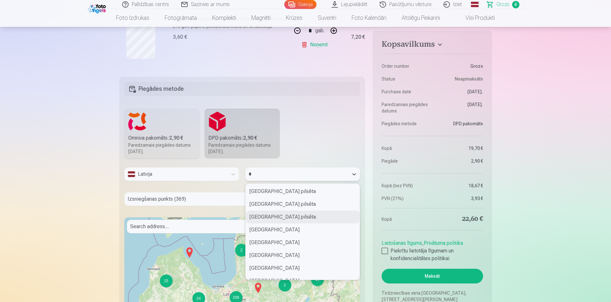
click at [287, 217] on div "Rīgas pilsēta" at bounding box center [303, 216] width 114 height 13
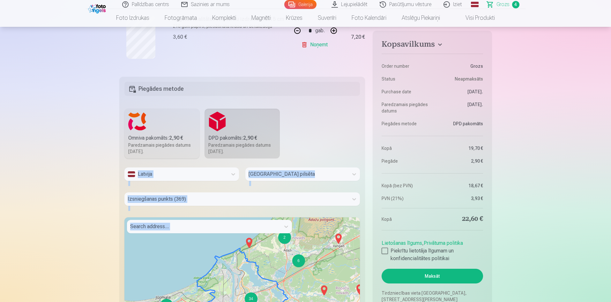
drag, startPoint x: 96, startPoint y: 250, endPoint x: 92, endPoint y: 151, distance: 99.0
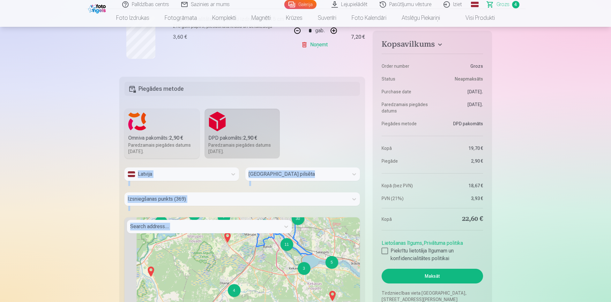
drag, startPoint x: 267, startPoint y: 288, endPoint x: 279, endPoint y: 245, distance: 45.1
click at [295, 199] on div "Latvija Rīgas pilsēta Izsniegšanas punkts (369) Search address... 2 2 2 3 4 2 4…" at bounding box center [242, 271] width 236 height 209
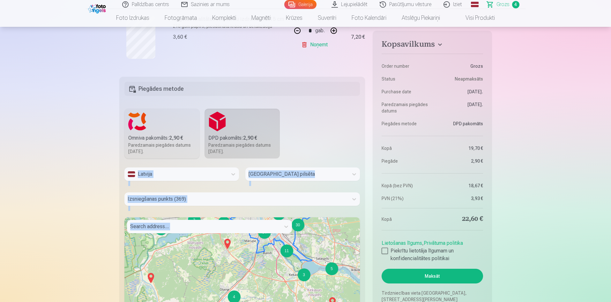
scroll to position [287, 0]
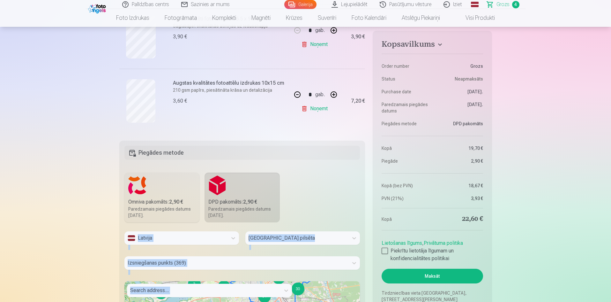
click at [355, 265] on div "Izsniegšanas punkts (369)" at bounding box center [242, 262] width 236 height 13
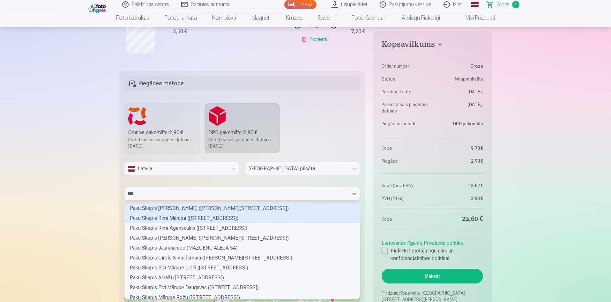
scroll to position [94, 233]
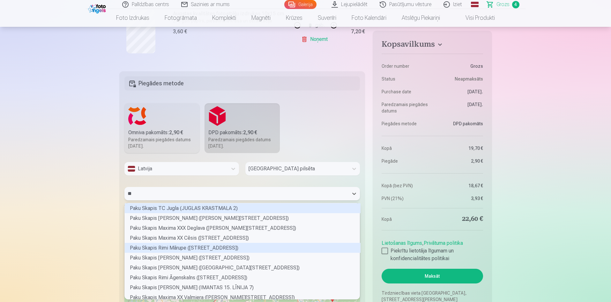
type input "*"
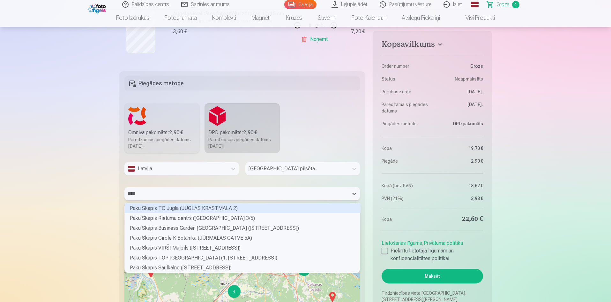
scroll to position [8, 233]
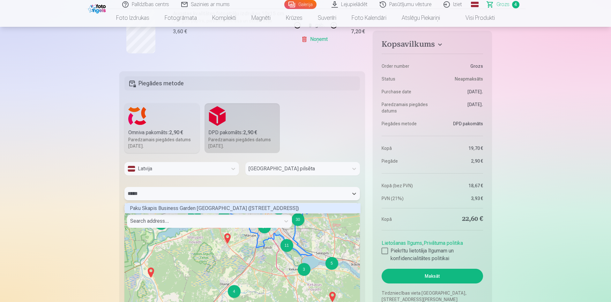
type input "******"
click at [191, 209] on div "Paku Skapis Business Garden Riga (MALDUGUŅU IELA 4)" at bounding box center [243, 208] width 236 height 10
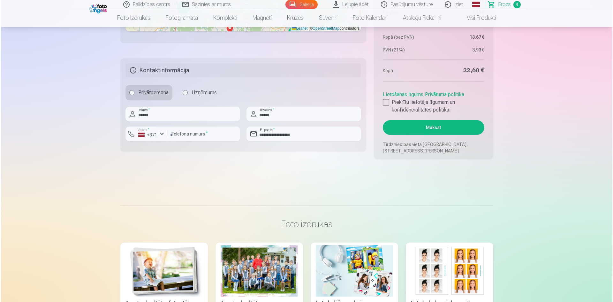
scroll to position [708, 0]
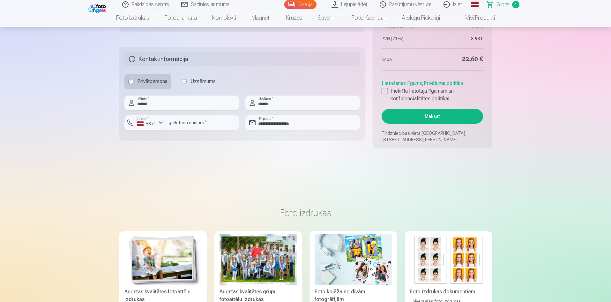
click at [437, 114] on button "Maksāt" at bounding box center [432, 116] width 101 height 15
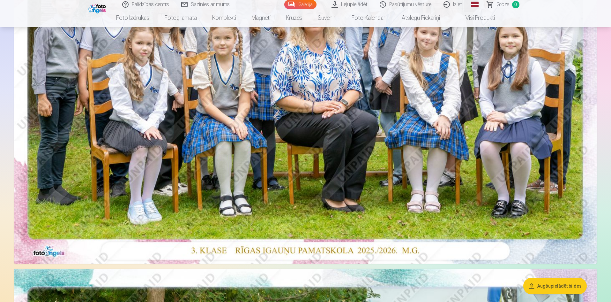
scroll to position [128, 0]
